Goal: Communication & Community: Ask a question

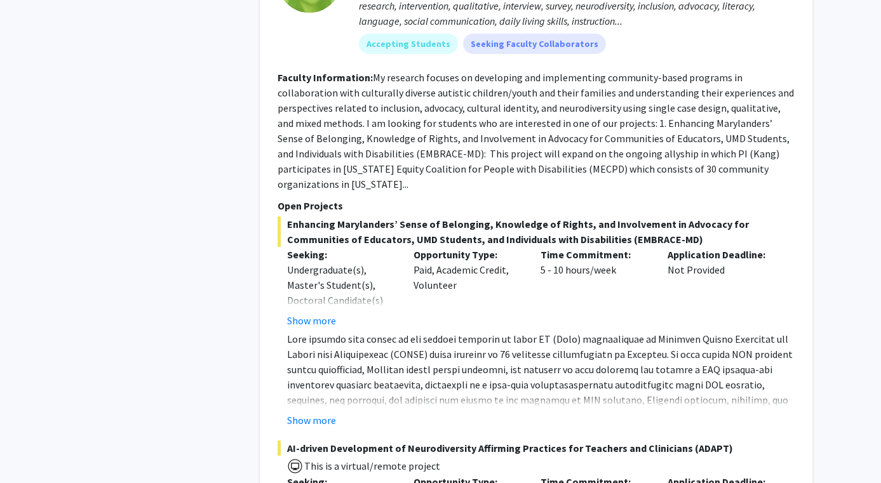
scroll to position [1155, 0]
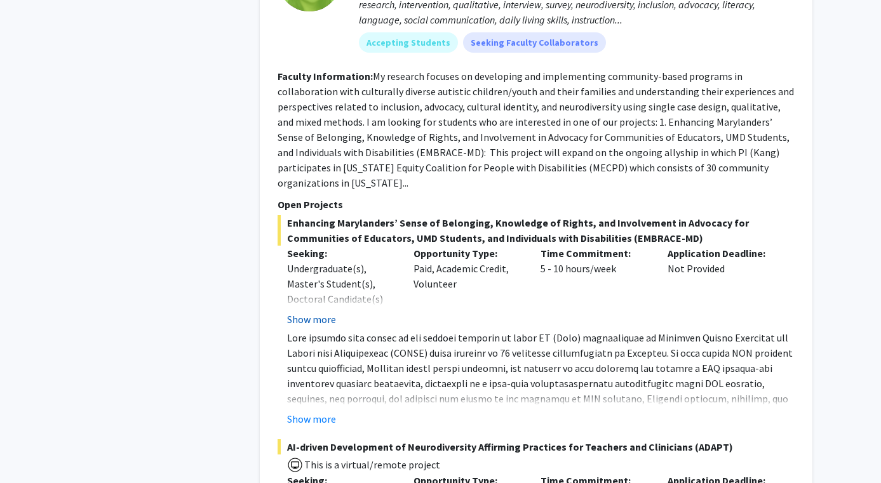
click at [316, 312] on button "Show more" at bounding box center [311, 319] width 49 height 15
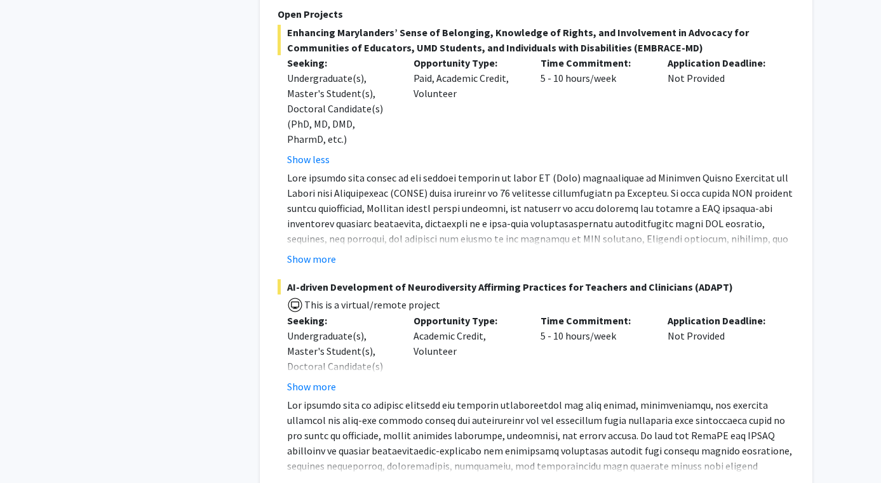
scroll to position [1373, 0]
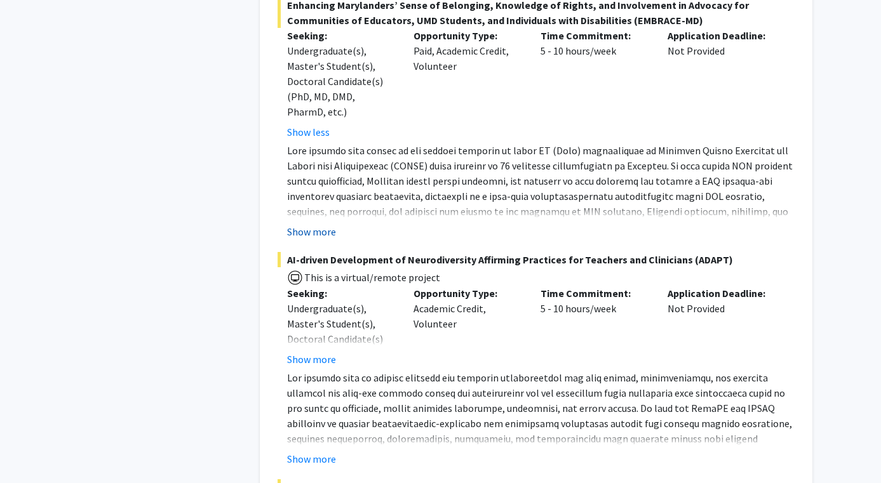
click at [315, 224] on button "Show more" at bounding box center [311, 231] width 49 height 15
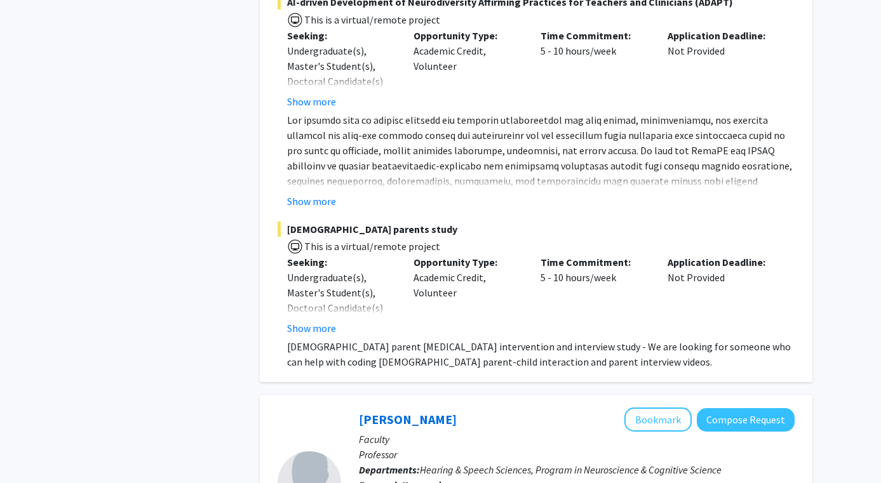
scroll to position [1791, 0]
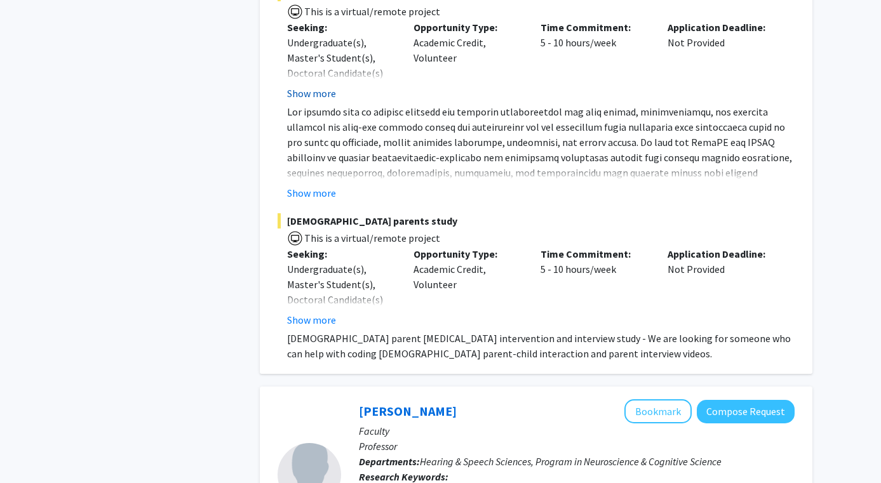
click at [323, 86] on button "Show more" at bounding box center [311, 93] width 49 height 15
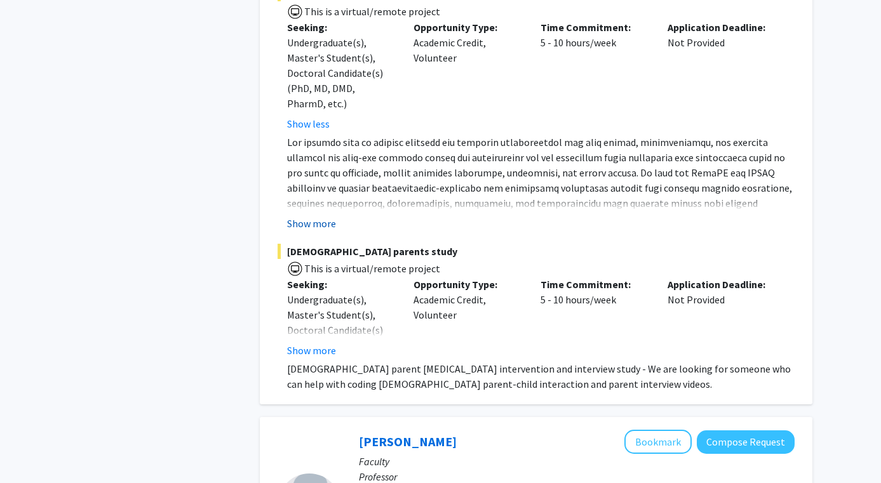
click at [327, 216] on button "Show more" at bounding box center [311, 223] width 49 height 15
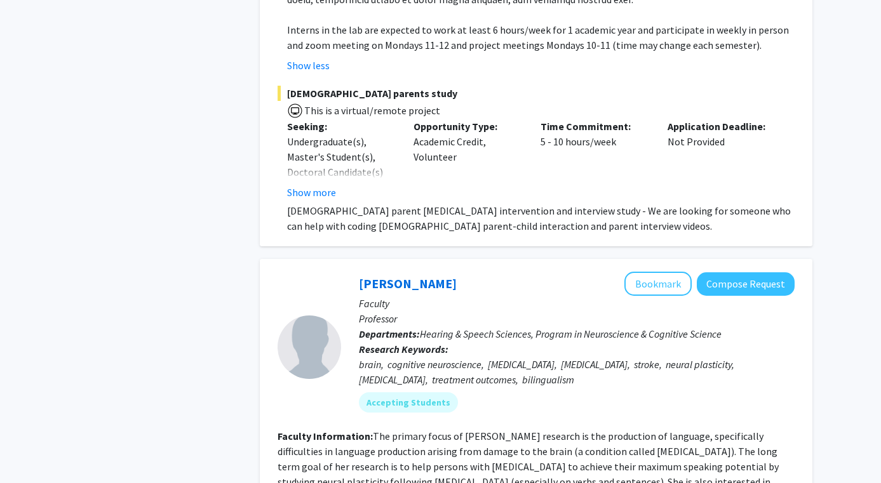
scroll to position [2050, 0]
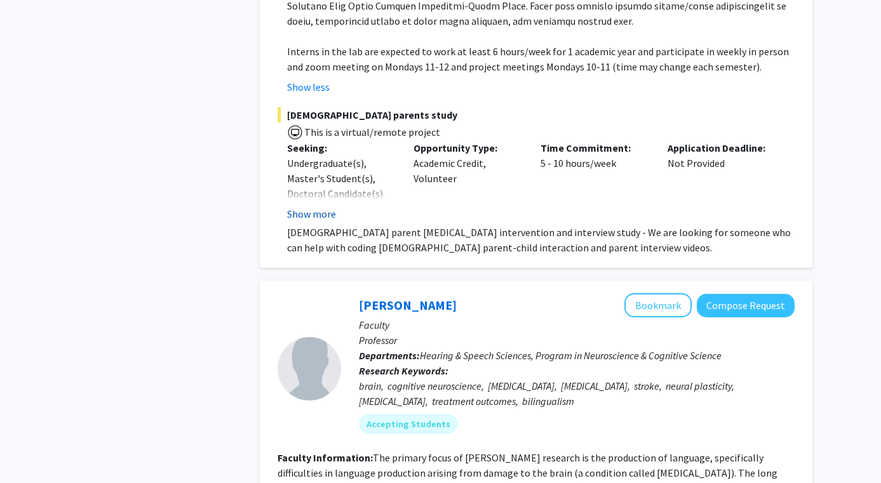
click at [314, 206] on button "Show more" at bounding box center [311, 213] width 49 height 15
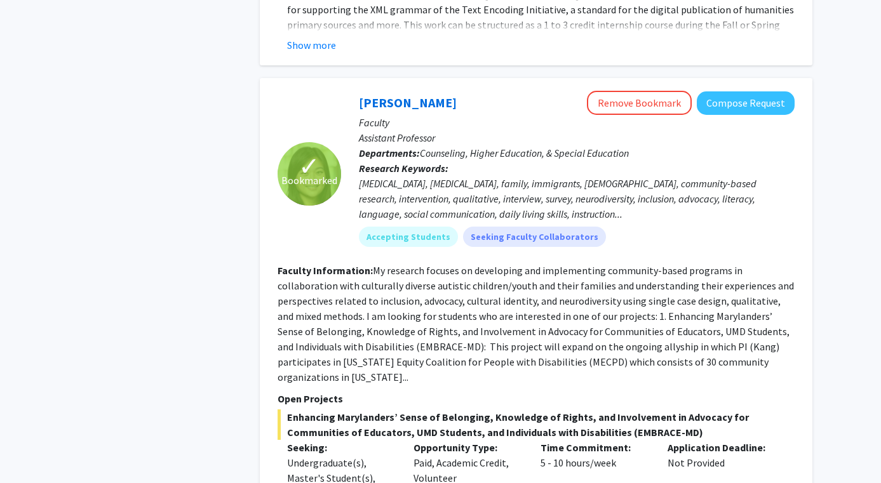
scroll to position [958, 0]
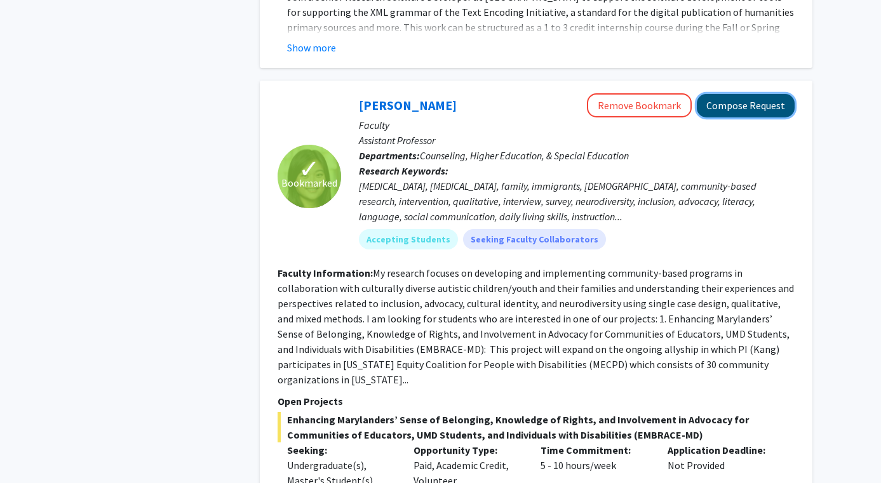
click at [755, 98] on button "Compose Request" at bounding box center [746, 106] width 98 height 24
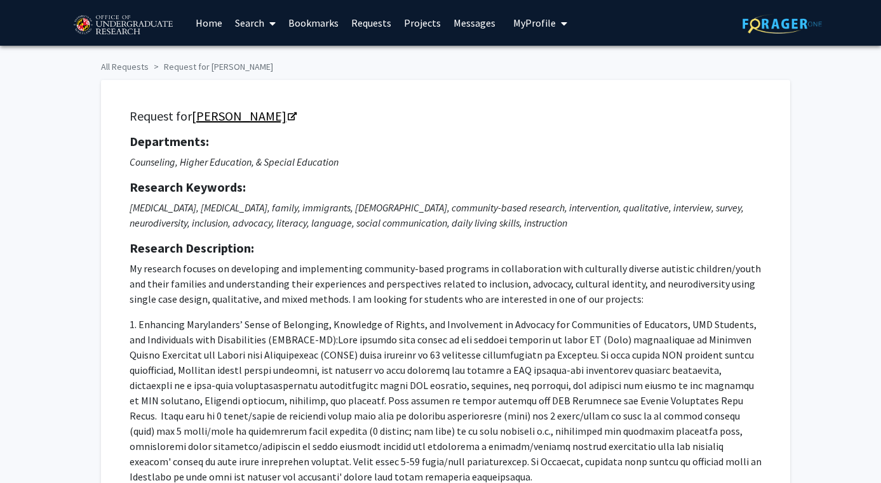
click at [248, 122] on link "[PERSON_NAME]" at bounding box center [244, 116] width 104 height 16
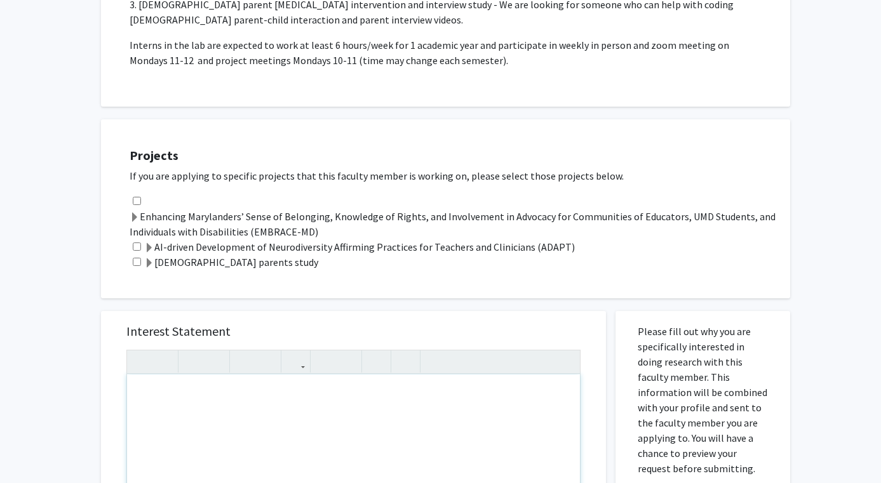
scroll to position [641, 0]
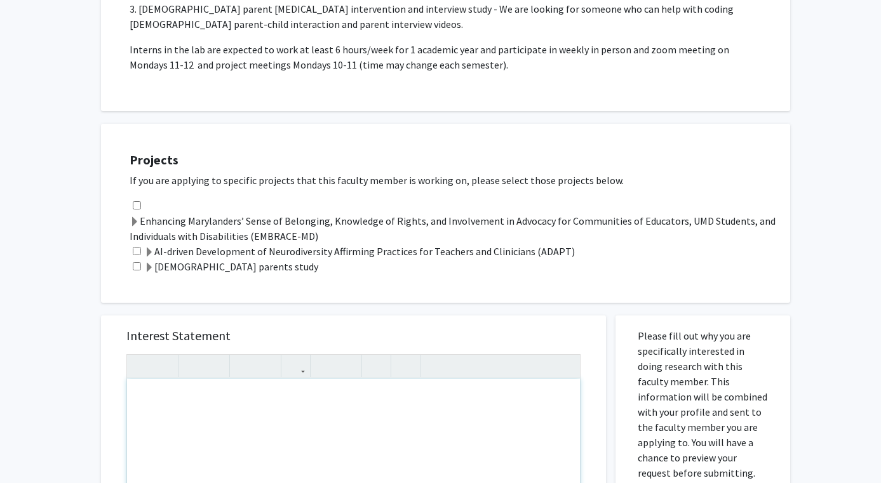
click at [137, 201] on input "checkbox" at bounding box center [137, 205] width 8 height 8
checkbox input "true"
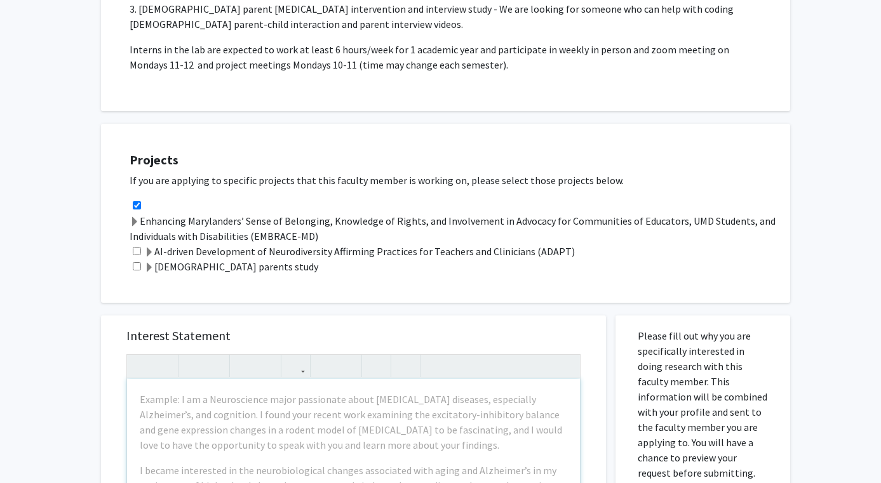
click at [138, 244] on div "AI-driven Development of Neurodiversity Affirming Practices for Teachers and Cl…" at bounding box center [454, 251] width 648 height 15
click at [138, 247] on input "checkbox" at bounding box center [137, 251] width 8 height 8
checkbox input "true"
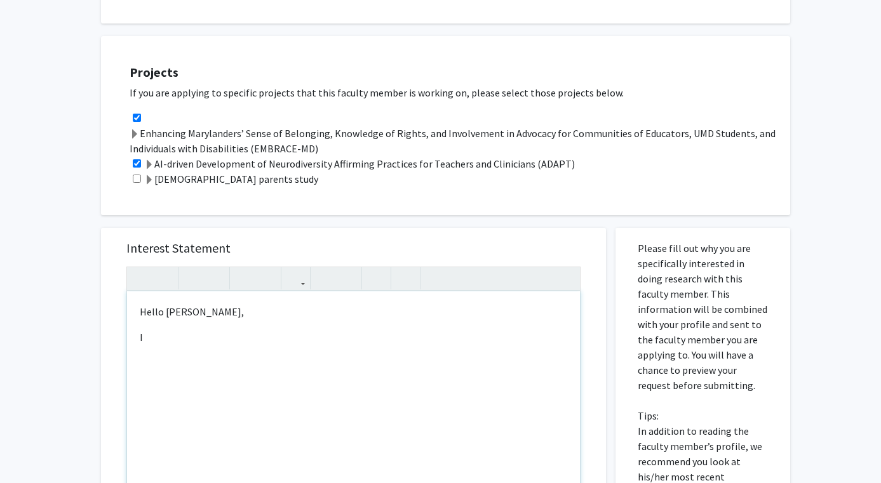
scroll to position [725, 0]
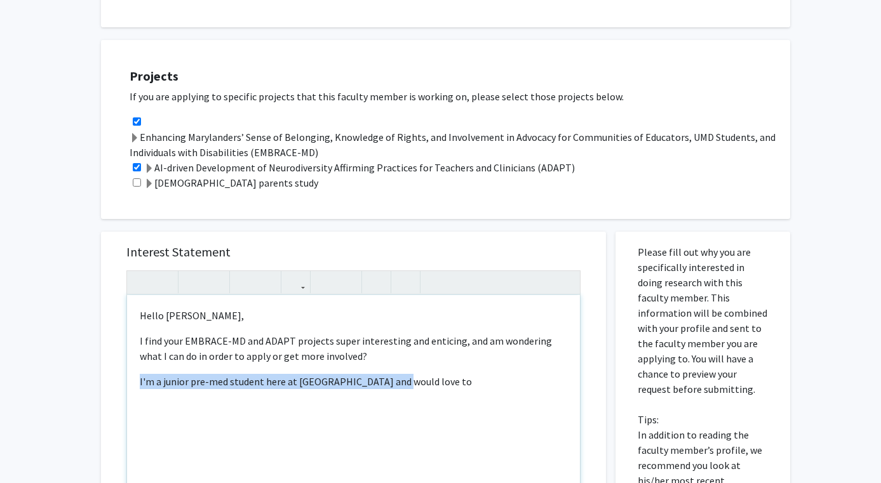
drag, startPoint x: 428, startPoint y: 379, endPoint x: 134, endPoint y: 366, distance: 293.8
click at [134, 366] on div "Hello [PERSON_NAME], I find your EMBRACE-MD and ADAPT projects super interestin…" at bounding box center [353, 440] width 453 height 291
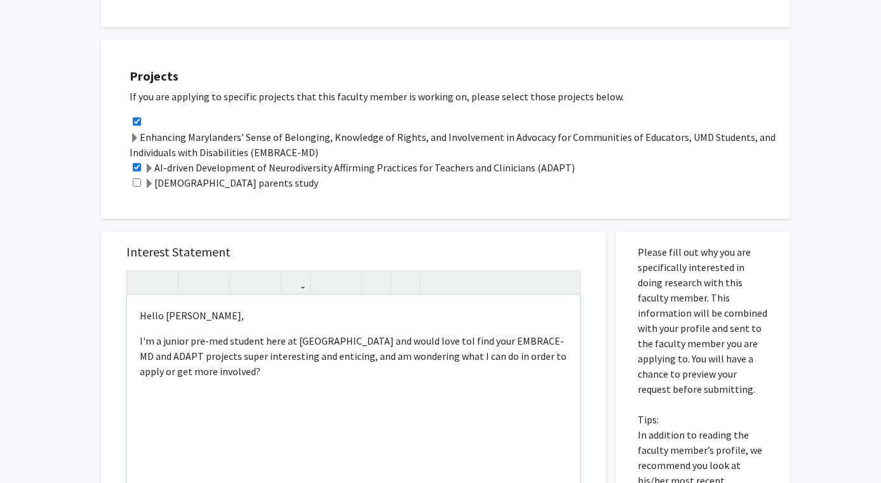
click at [393, 335] on span "I'm a junior pre-med student here at [GEOGRAPHIC_DATA] and would love to" at bounding box center [306, 341] width 332 height 13
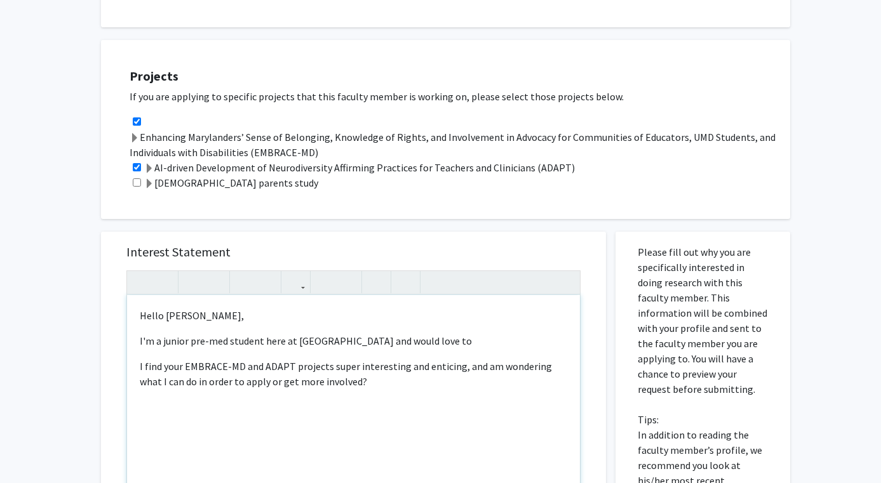
click at [138, 327] on div "Hello [PERSON_NAME], I'm a junior pre-med student here at [GEOGRAPHIC_DATA] and…" at bounding box center [353, 440] width 453 height 291
click at [379, 335] on span "My name is [PERSON_NAME], I'm a junior pre-med student here at UMD and would lo…" at bounding box center [334, 341] width 388 height 13
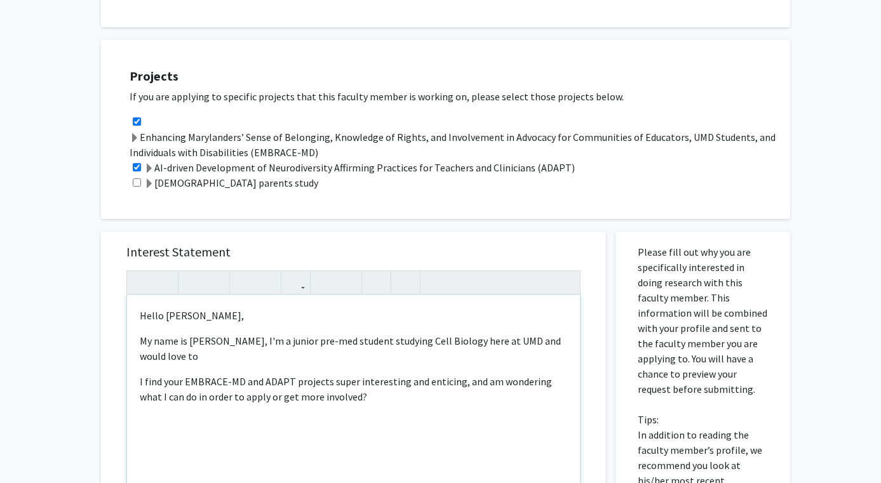
click at [304, 347] on p "My name is [PERSON_NAME], I'm a junior pre-med student studying Cell Biology he…" at bounding box center [354, 349] width 428 height 30
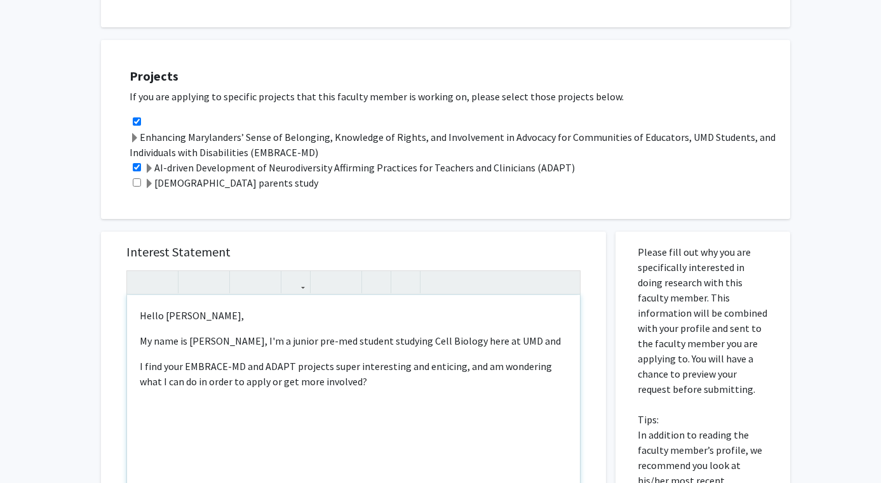
click at [133, 355] on div "Hello [PERSON_NAME], My name is [PERSON_NAME], I'm a junior pre-med student stu…" at bounding box center [353, 440] width 453 height 291
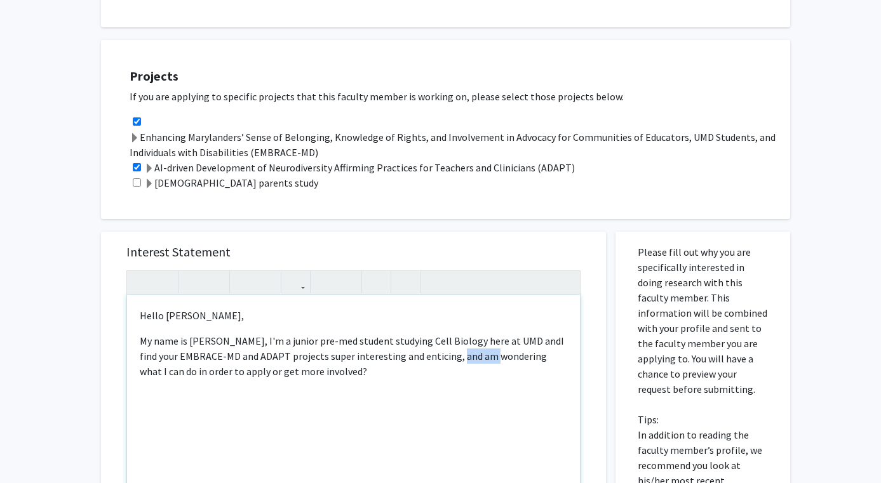
drag, startPoint x: 471, startPoint y: 341, endPoint x: 436, endPoint y: 341, distance: 34.3
click at [436, 341] on span "I find your EMBRACE-MD and ADAPT projects super interesting and enticing, and a…" at bounding box center [352, 356] width 424 height 43
click at [307, 359] on p "My name is [PERSON_NAME], I'm a junior pre-med student studying Cell Biology he…" at bounding box center [354, 357] width 428 height 46
click at [381, 391] on span "Let me know if that is something that would be possible. Thank you!" at bounding box center [288, 397] width 297 height 13
click at [327, 415] on p "Thank you!" at bounding box center [354, 422] width 428 height 15
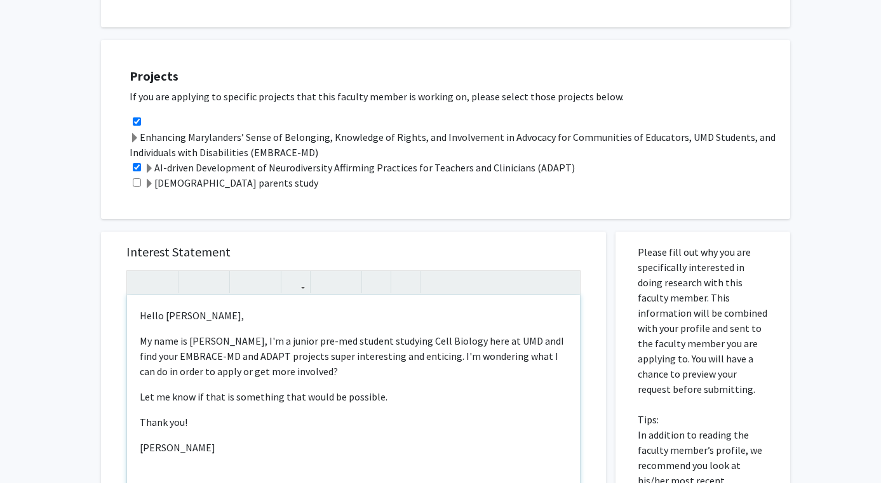
type textarea "<p>Hello [PERSON_NAME],</p><p><span style="font-size: 1rem;">My name is [PERSON…"
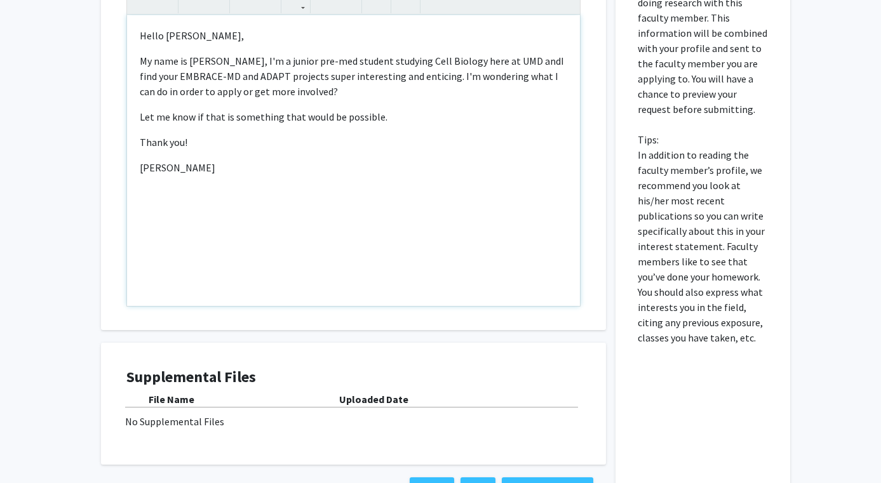
scroll to position [1086, 0]
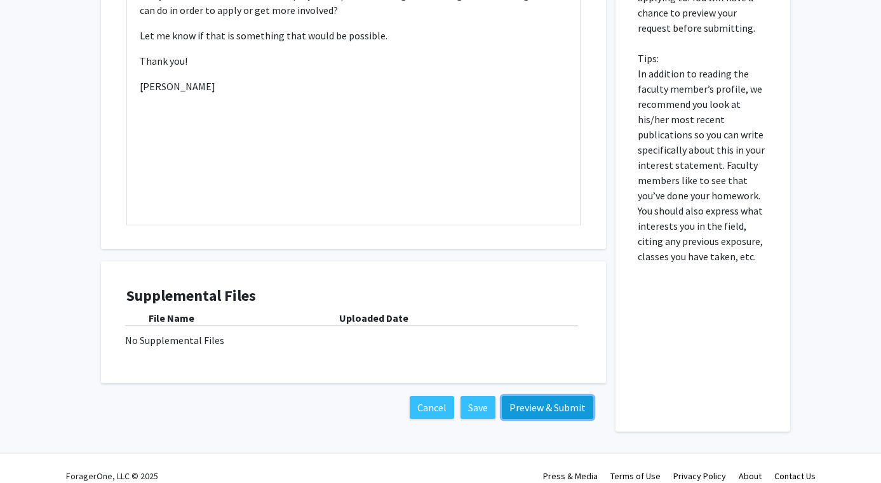
click at [572, 396] on button "Preview & Submit" at bounding box center [547, 407] width 91 height 23
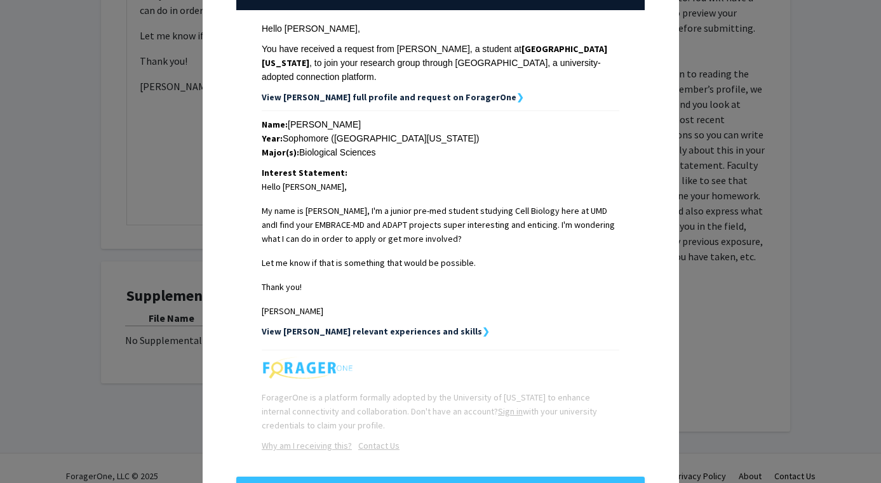
scroll to position [231, 0]
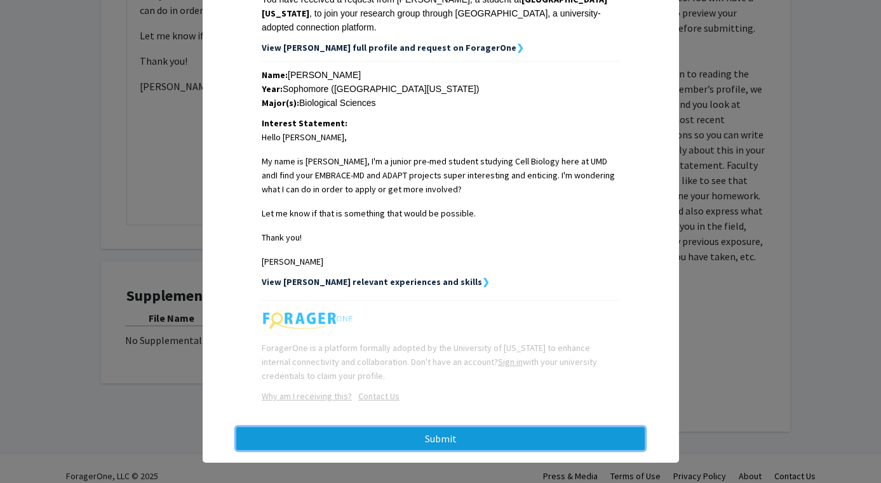
click at [534, 431] on button "Submit" at bounding box center [440, 439] width 408 height 23
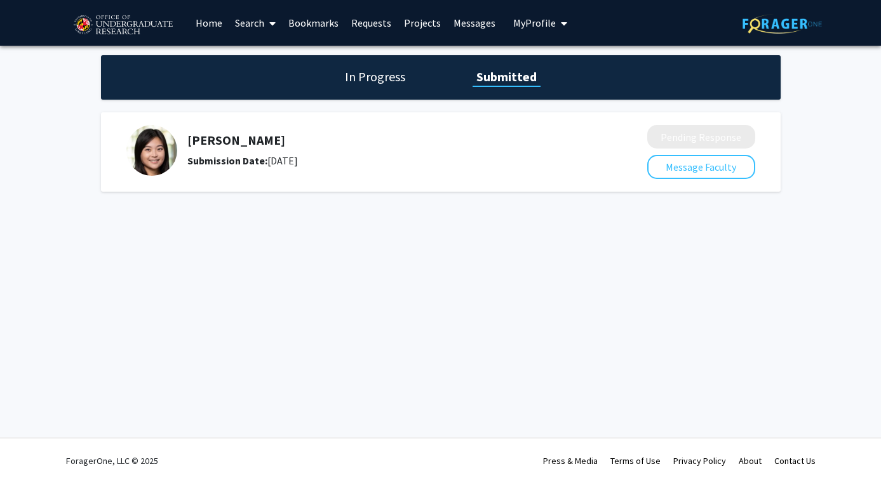
click at [206, 20] on link "Home" at bounding box center [208, 23] width 39 height 44
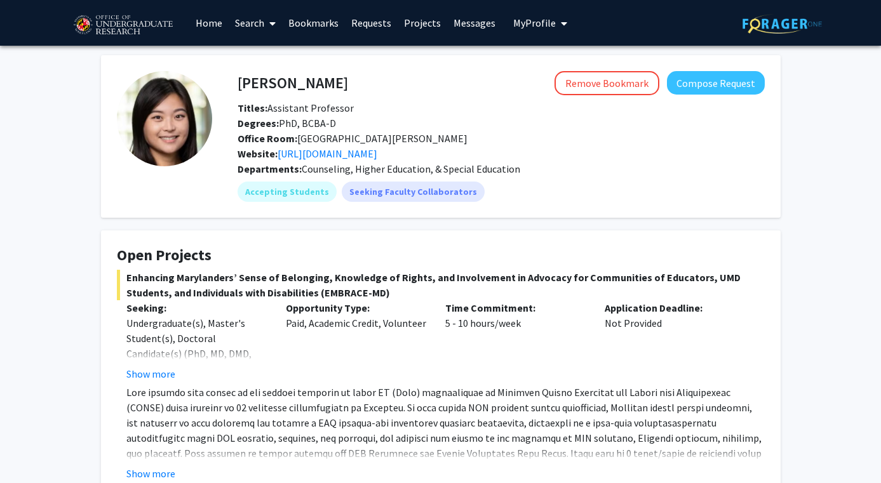
click at [213, 16] on link "Home" at bounding box center [208, 23] width 39 height 44
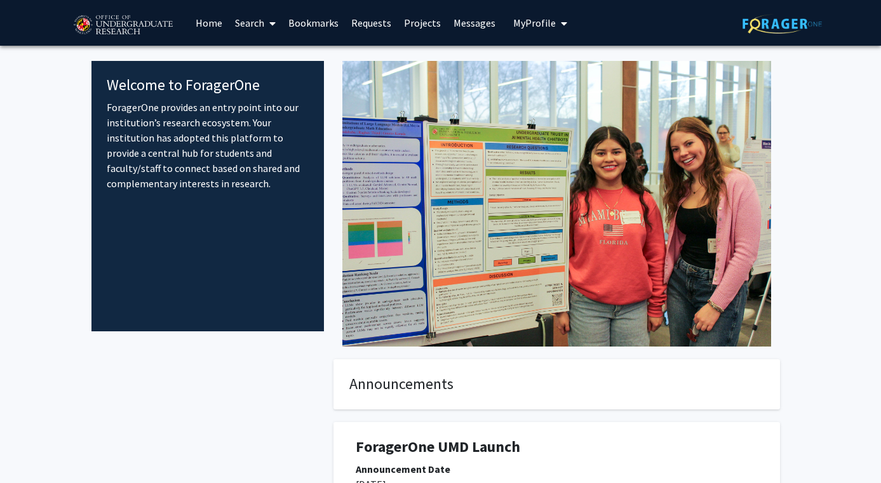
click at [436, 22] on link "Projects" at bounding box center [423, 23] width 50 height 44
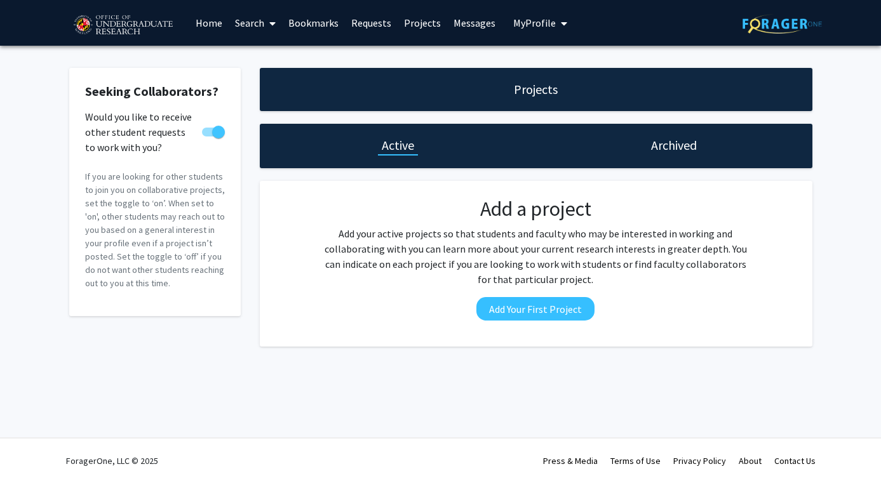
click at [465, 22] on link "Messages" at bounding box center [474, 23] width 55 height 44
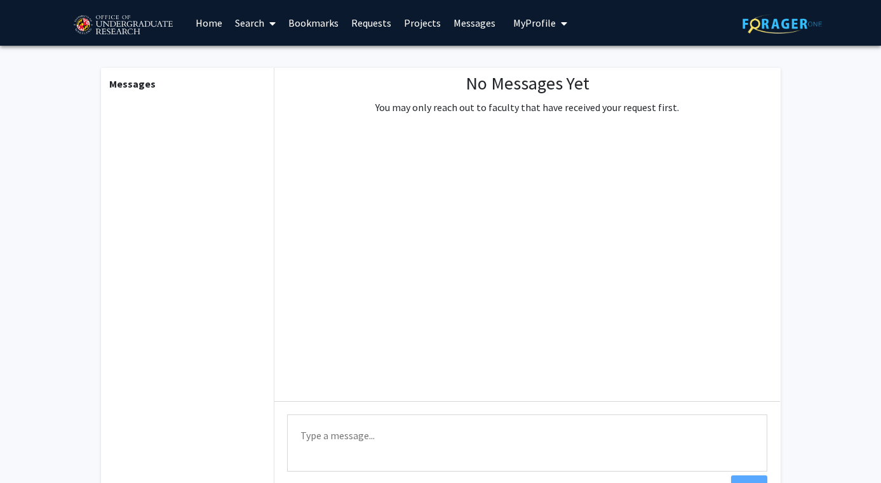
click at [529, 30] on button "My Profile" at bounding box center [540, 23] width 62 height 46
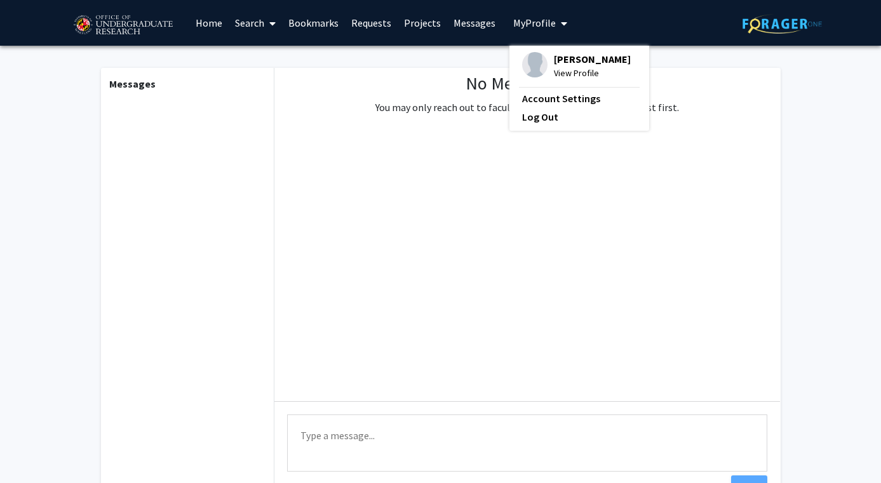
click at [259, 33] on link "Search" at bounding box center [255, 23] width 53 height 44
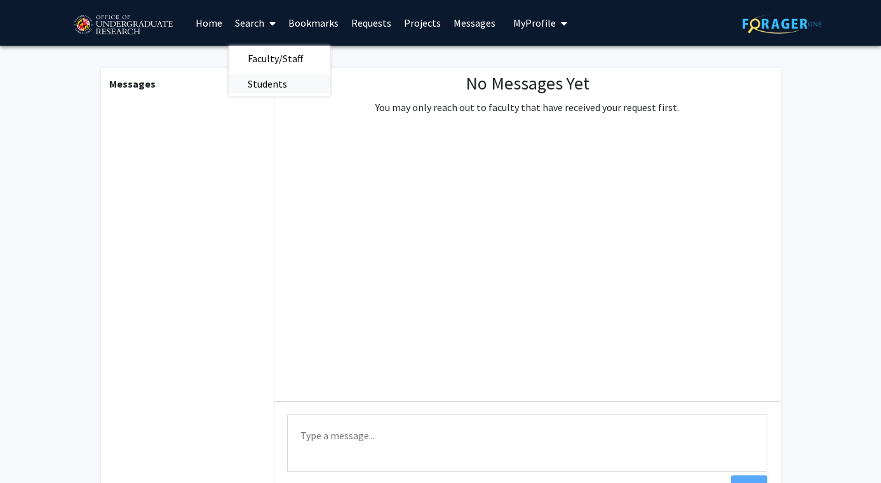
click at [272, 83] on span "Students" at bounding box center [268, 83] width 78 height 25
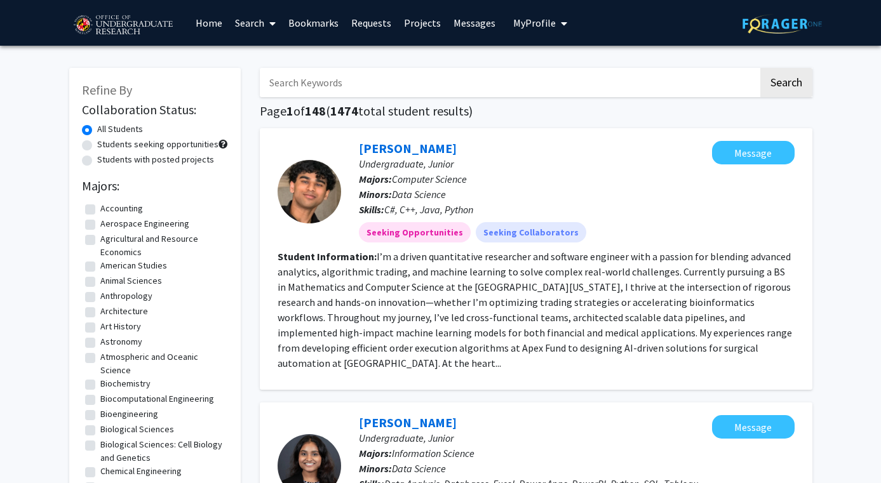
click at [382, 24] on link "Requests" at bounding box center [371, 23] width 53 height 44
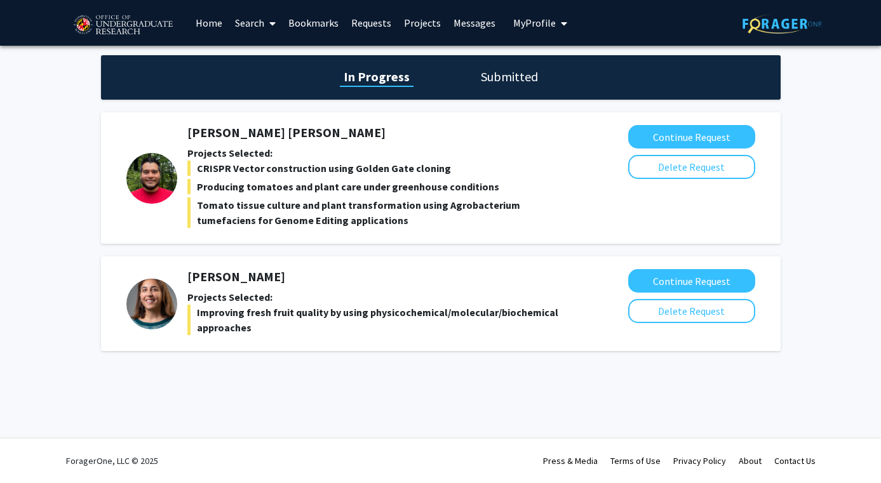
click at [160, 289] on img at bounding box center [151, 304] width 51 height 51
click at [201, 280] on h5 "Macarena Farcuh Yuri" at bounding box center [378, 276] width 382 height 15
click at [251, 135] on h5 "Daniel Rodriguez Leal" at bounding box center [378, 132] width 382 height 15
click at [756, 26] on img at bounding box center [782, 24] width 79 height 20
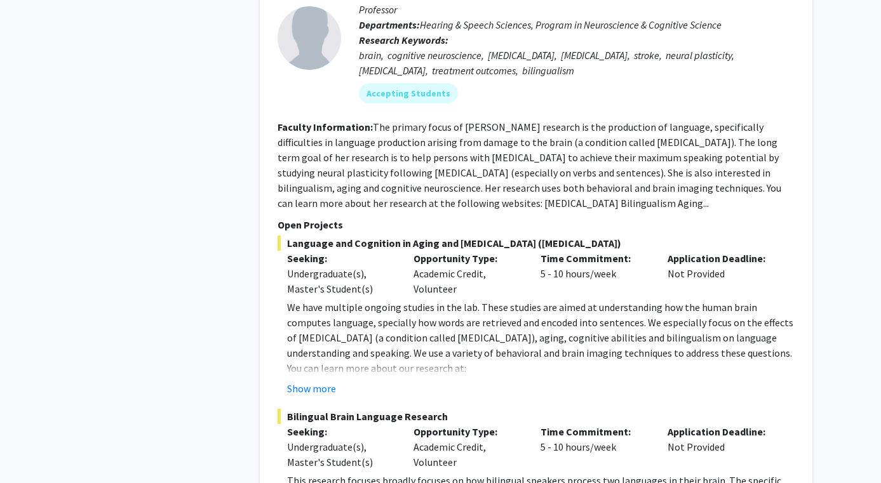
scroll to position [2084, 0]
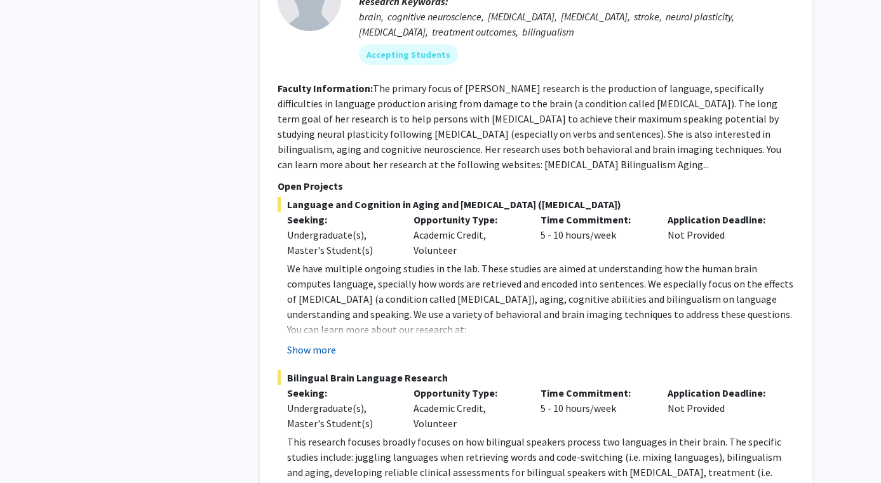
click at [297, 342] on button "Show more" at bounding box center [311, 349] width 49 height 15
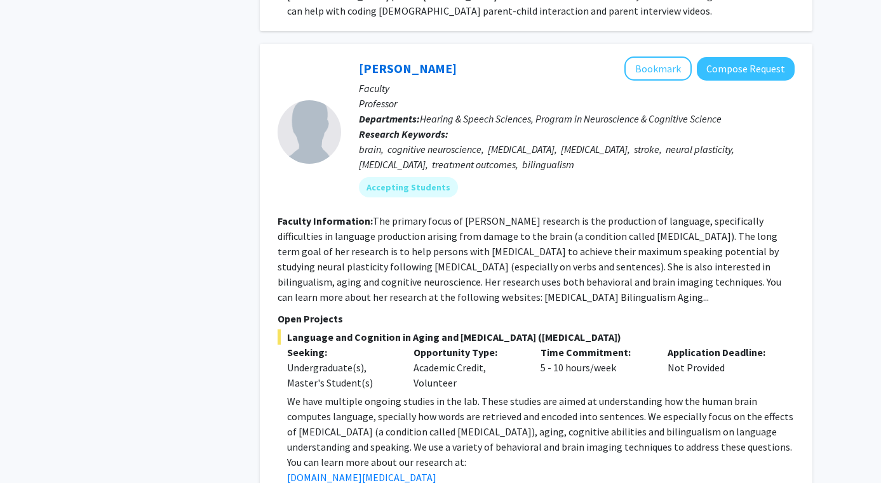
scroll to position [1939, 0]
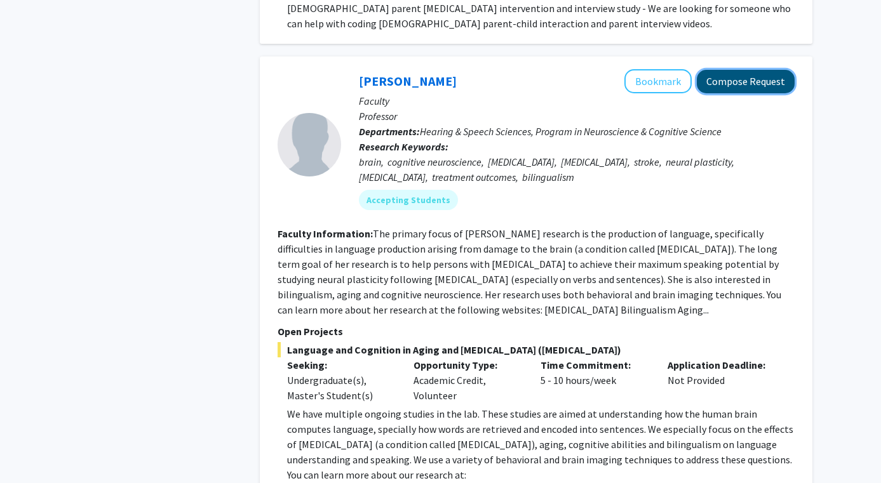
click at [762, 70] on button "Compose Request" at bounding box center [746, 82] width 98 height 24
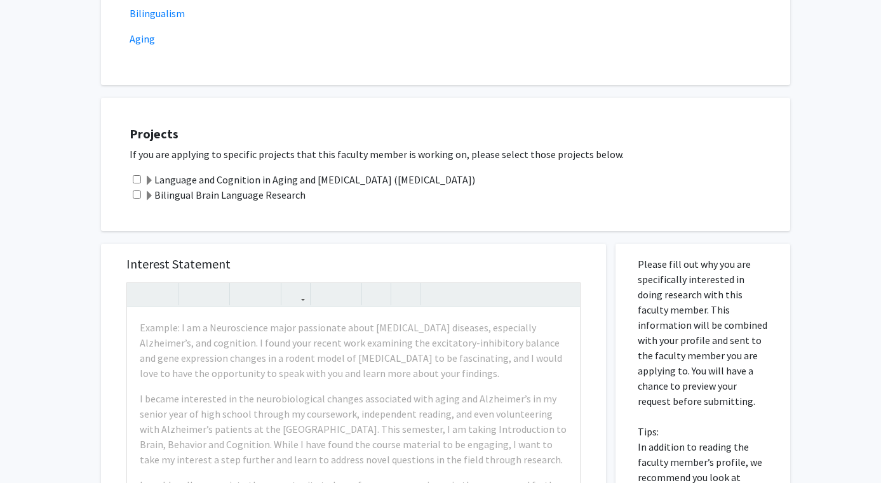
scroll to position [361, 0]
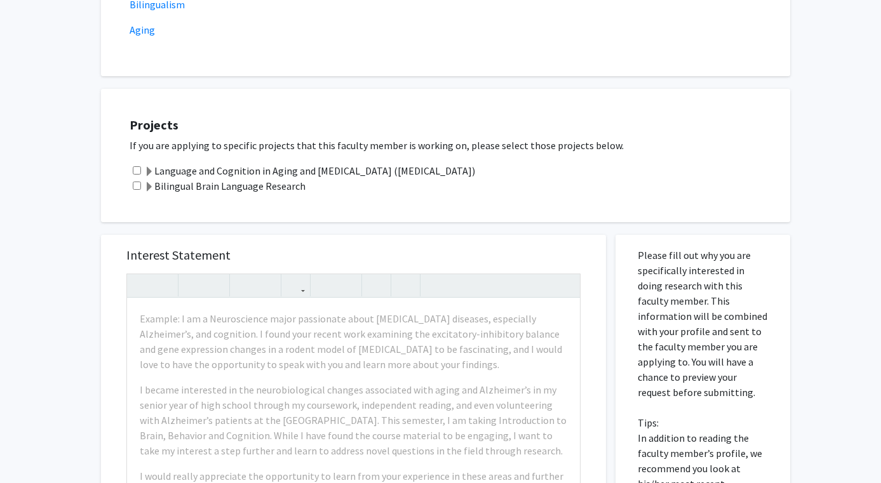
click at [290, 187] on label "Bilingual Brain Language Research" at bounding box center [224, 186] width 161 height 15
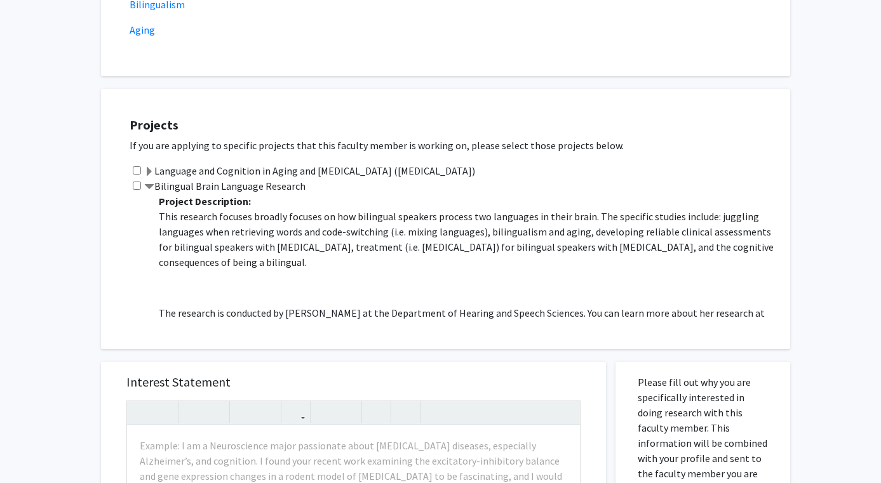
click at [135, 187] on input "checkbox" at bounding box center [137, 186] width 8 height 8
checkbox input "true"
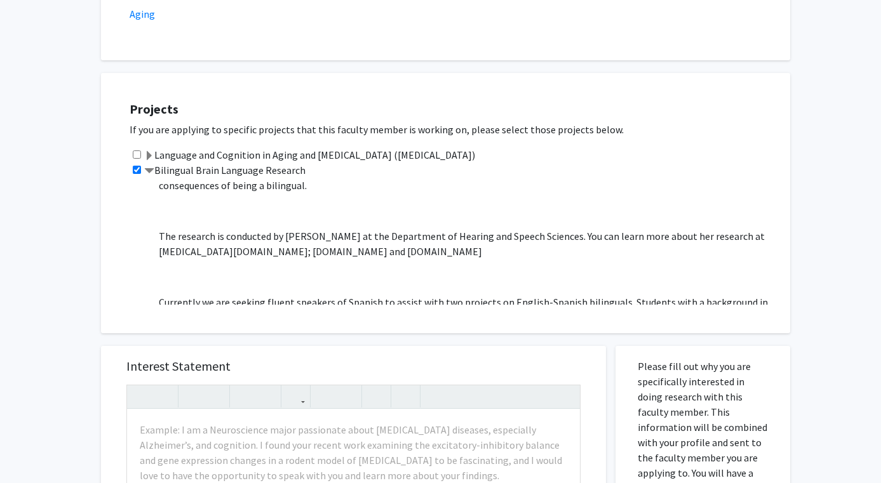
scroll to position [56, 0]
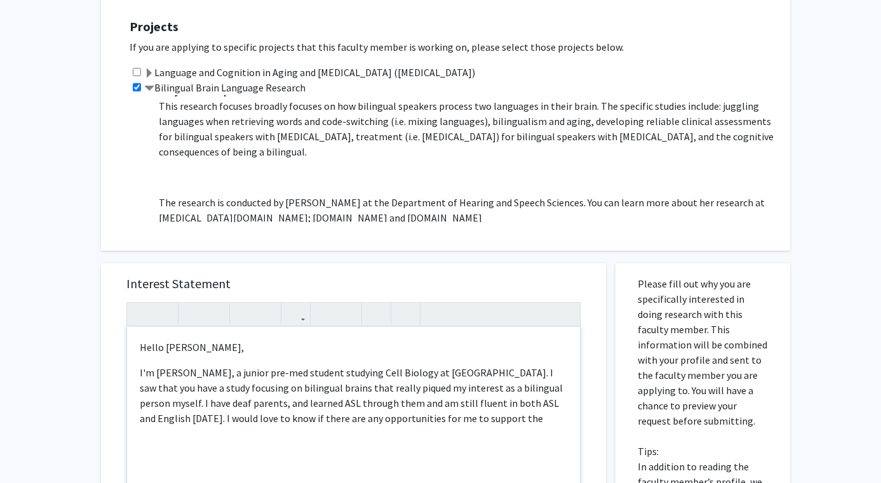
scroll to position [0, 0]
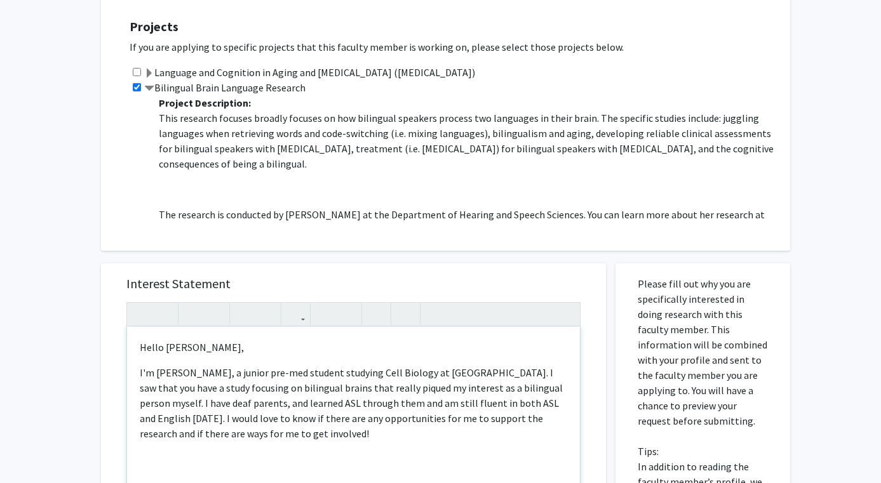
drag, startPoint x: 260, startPoint y: 442, endPoint x: 518, endPoint y: 461, distance: 258.7
click at [518, 461] on div "Hello Dr. Faroqi-Shah, I'm Kalista Hughes, a junior pre-med student studying Ce…" at bounding box center [353, 472] width 453 height 291
drag, startPoint x: 480, startPoint y: 444, endPoint x: 497, endPoint y: 419, distance: 31.0
click at [497, 419] on div "Hello Dr. Faroqi-Shah, I'm Kalista Hughes, a junior pre-med student studying Ce…" at bounding box center [353, 472] width 453 height 291
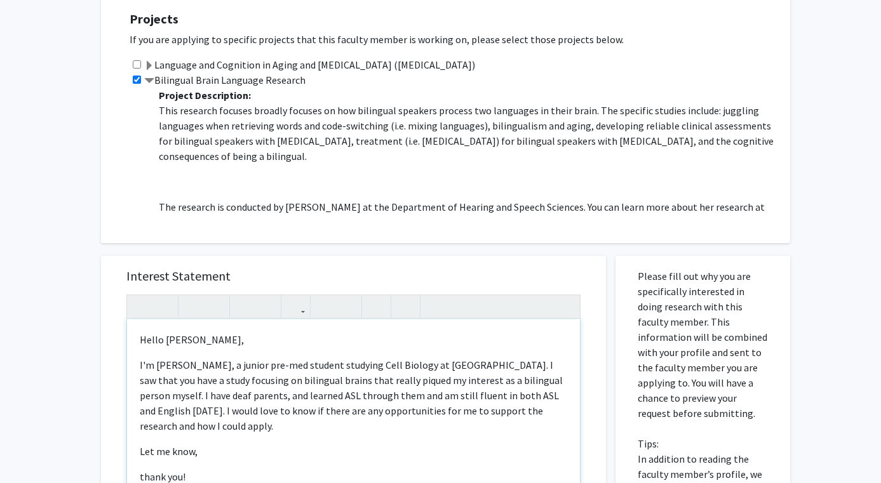
scroll to position [492, 0]
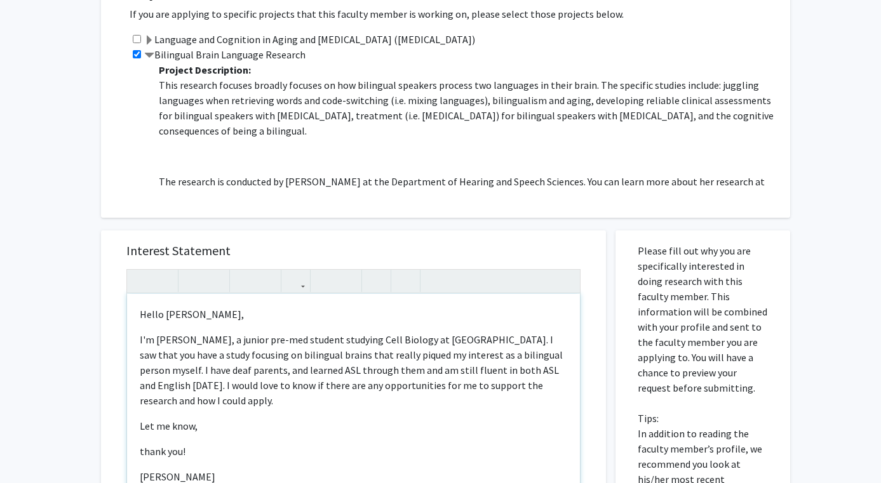
click at [142, 452] on p "thank you!" at bounding box center [354, 451] width 428 height 15
type textarea "<p>Hello Dr. Faroqi-Shah,</p><p>I'm Kalista Hughes, a junior pre-med student st…"
click at [197, 455] on p "[PERSON_NAME]" at bounding box center [354, 451] width 428 height 15
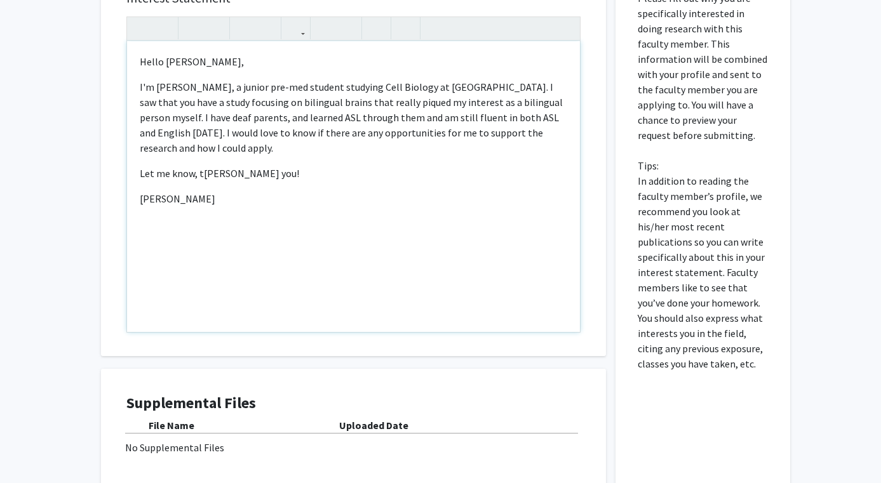
scroll to position [868, 0]
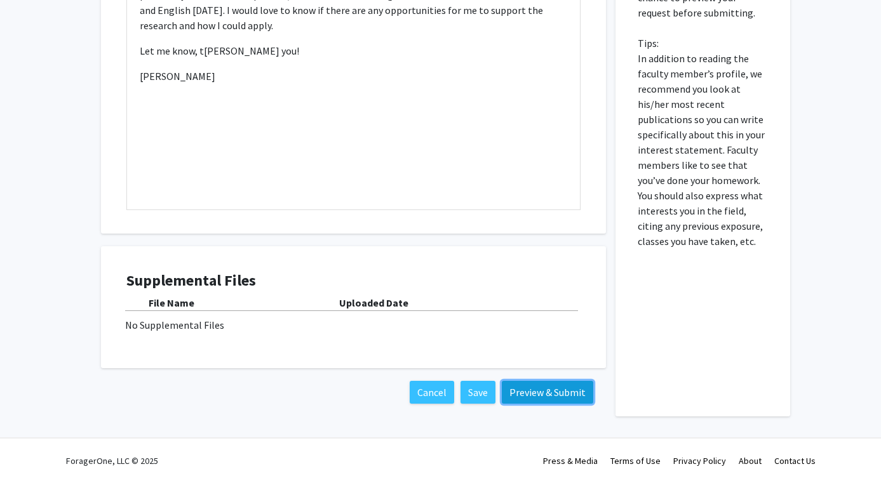
click at [575, 393] on button "Preview & Submit" at bounding box center [547, 392] width 91 height 23
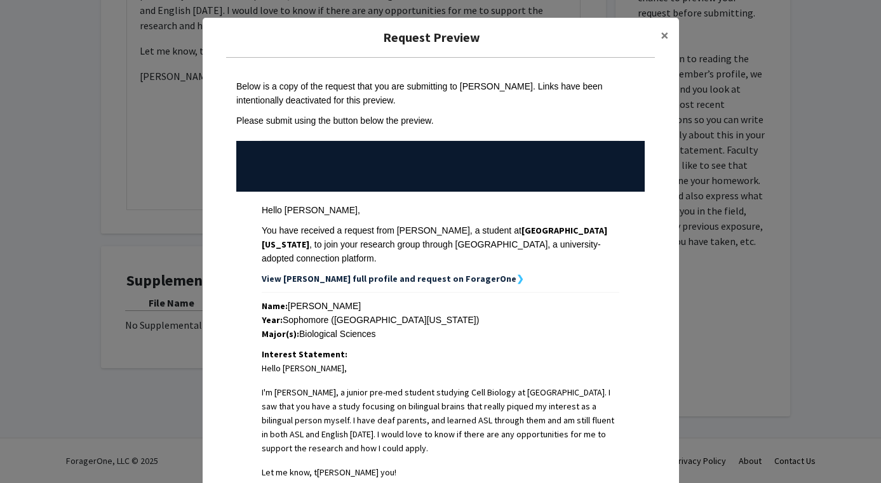
click at [575, 393] on span "Hello Dr. Faroqi-Shah, I'm Kalista Hughes, a junior pre-med student studying Ce…" at bounding box center [441, 432] width 358 height 142
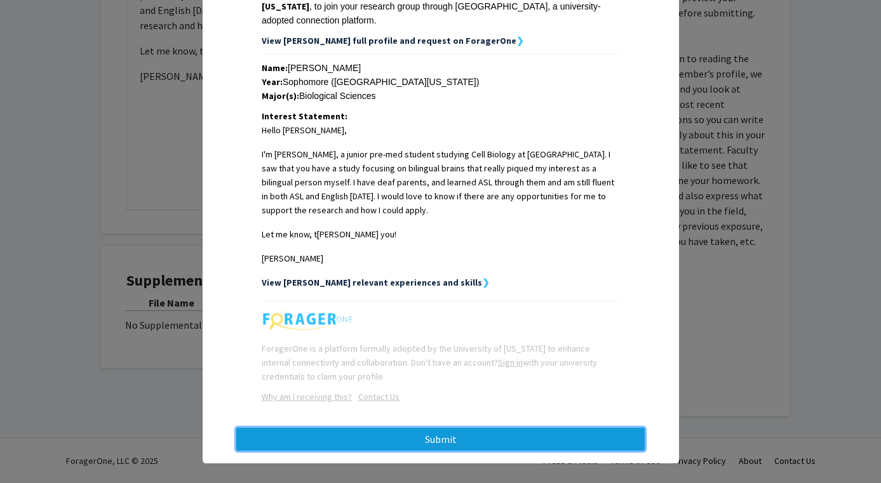
click at [467, 428] on button "Submit" at bounding box center [440, 439] width 408 height 23
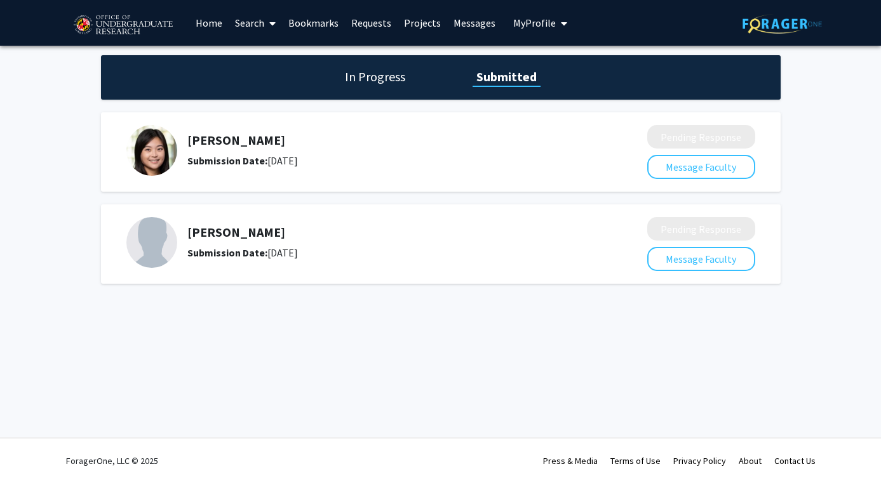
click at [767, 43] on link at bounding box center [782, 23] width 79 height 44
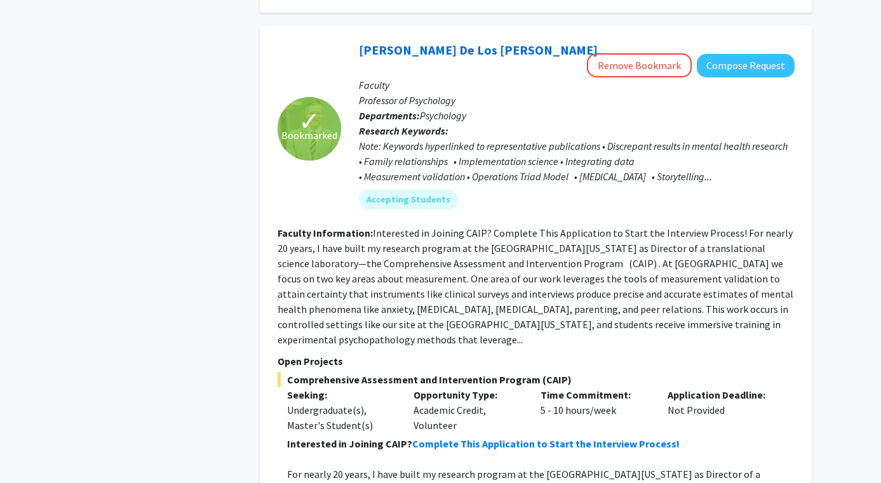
scroll to position [3267, 0]
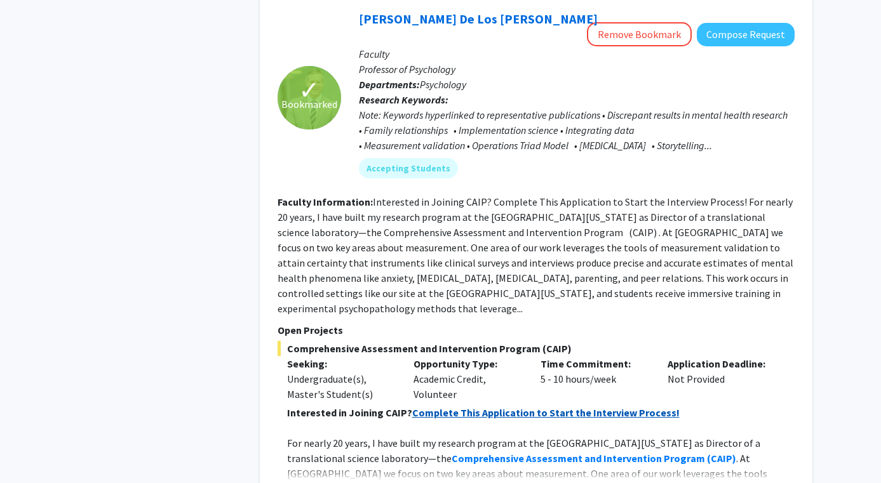
click at [489, 407] on strong "Complete This Application to Start the Interview Process!" at bounding box center [545, 413] width 267 height 13
